Goal: Book appointment/travel/reservation

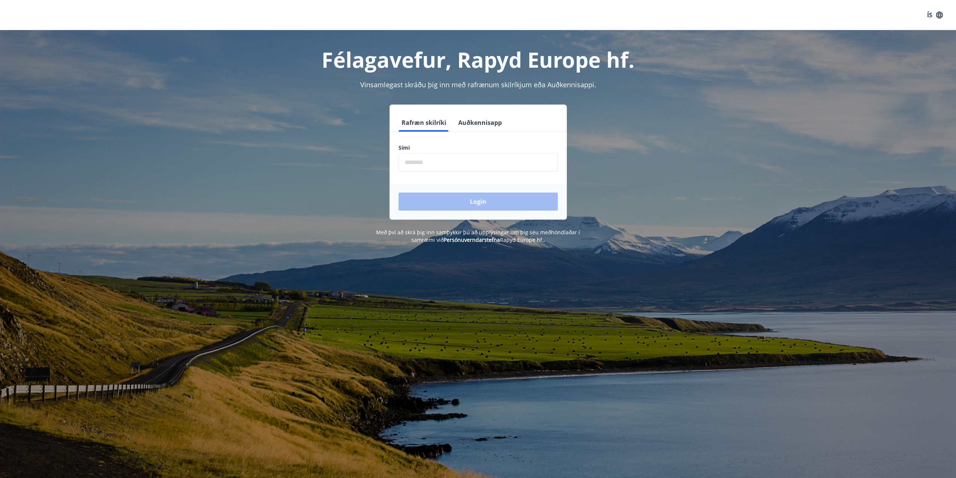
click at [408, 157] on input "phone" at bounding box center [478, 162] width 159 height 18
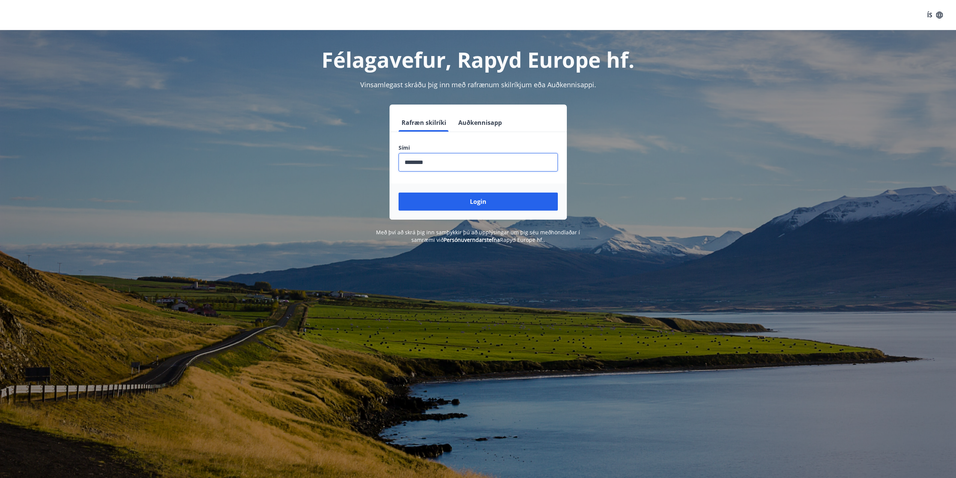
type input "********"
click at [399, 192] on button "Login" at bounding box center [478, 201] width 159 height 18
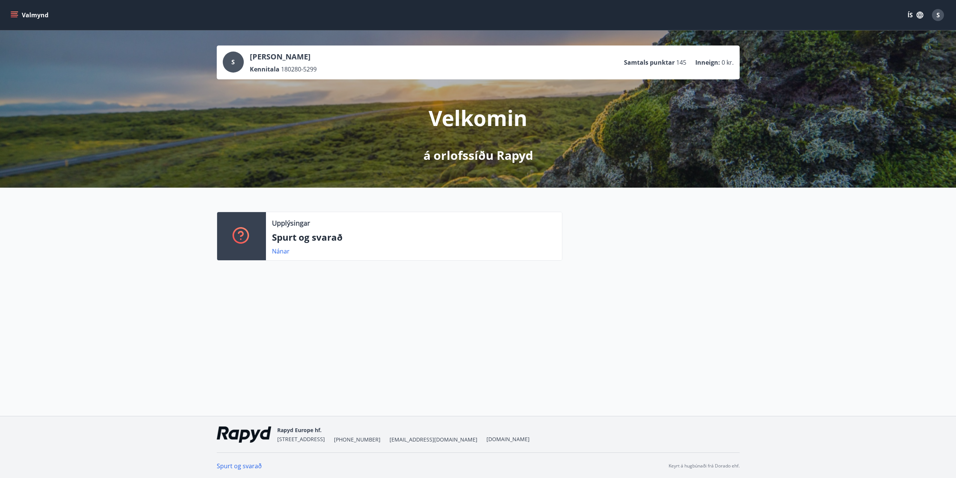
click at [16, 16] on icon "menu" at bounding box center [15, 15] width 8 height 8
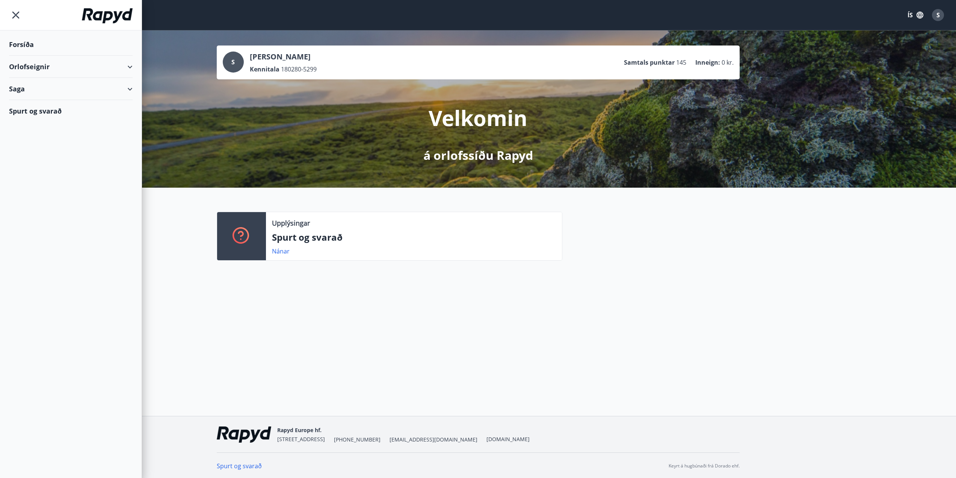
click at [127, 71] on div "Orlofseignir" at bounding box center [71, 67] width 124 height 22
click at [38, 103] on div "Bókunardagatal" at bounding box center [71, 102] width 112 height 16
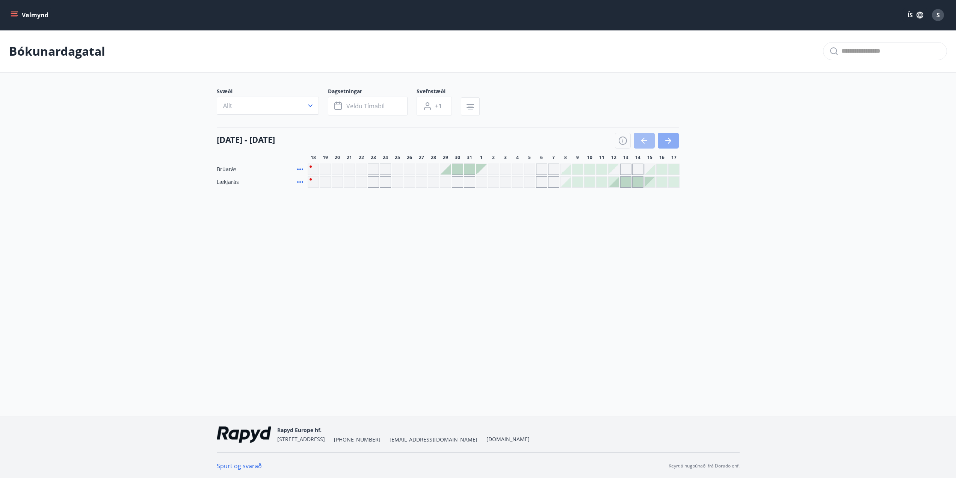
click at [672, 140] on icon "button" at bounding box center [668, 140] width 9 height 9
click at [532, 172] on div at bounding box center [530, 169] width 11 height 11
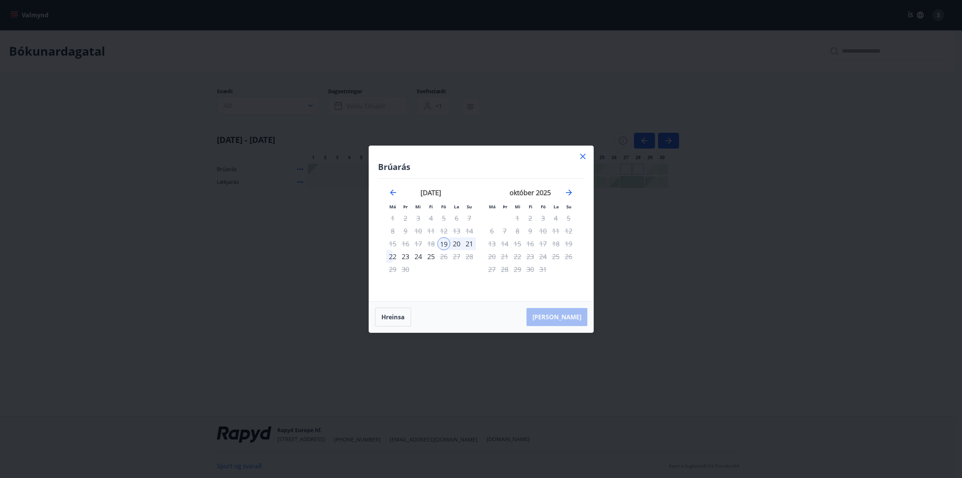
click at [581, 159] on icon at bounding box center [582, 156] width 9 height 9
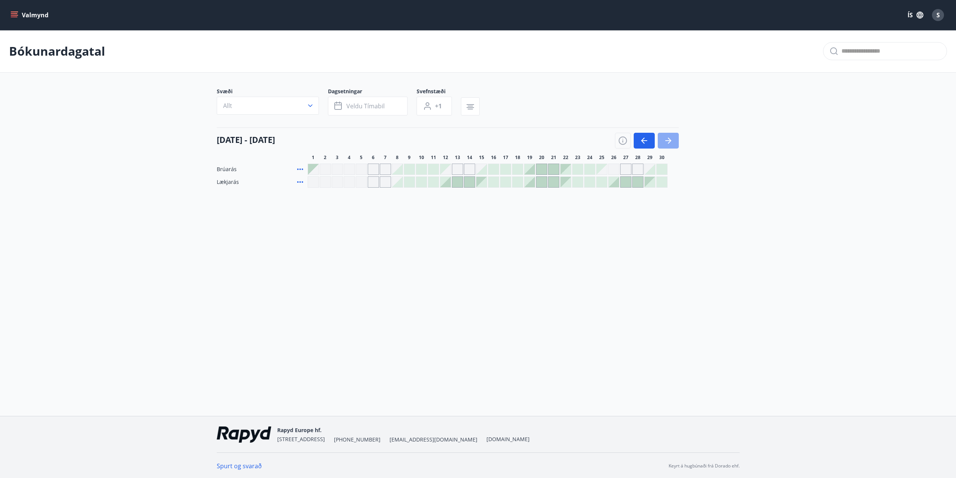
click at [669, 143] on icon "button" at bounding box center [669, 141] width 3 height 6
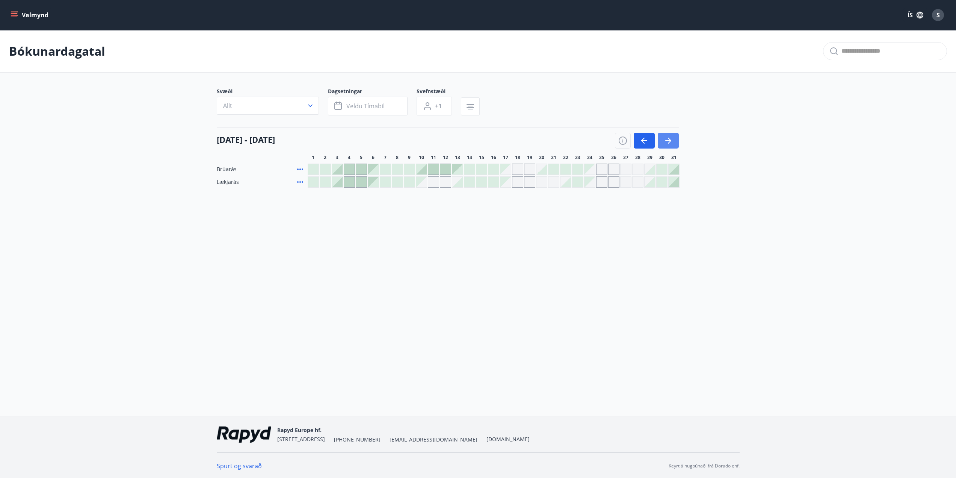
click at [673, 142] on button "button" at bounding box center [668, 141] width 21 height 16
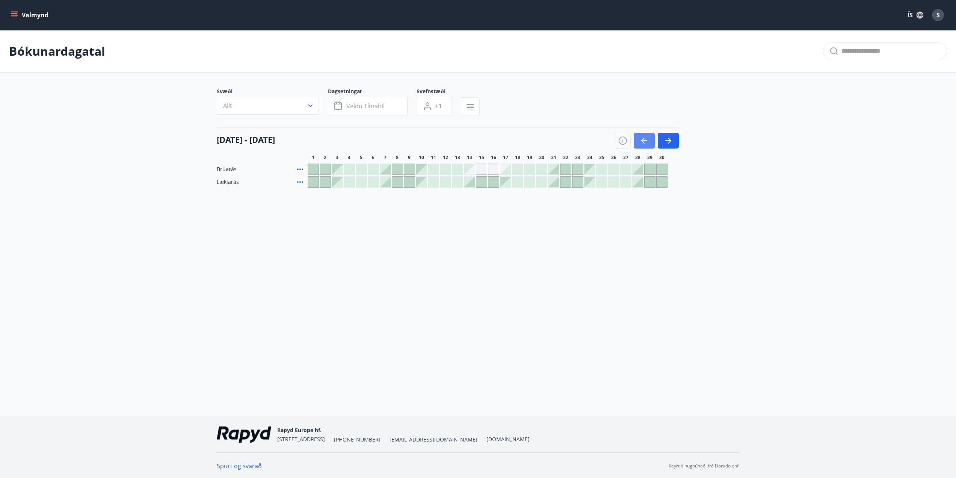
click at [643, 144] on icon "button" at bounding box center [644, 140] width 9 height 9
